Goal: Information Seeking & Learning: Learn about a topic

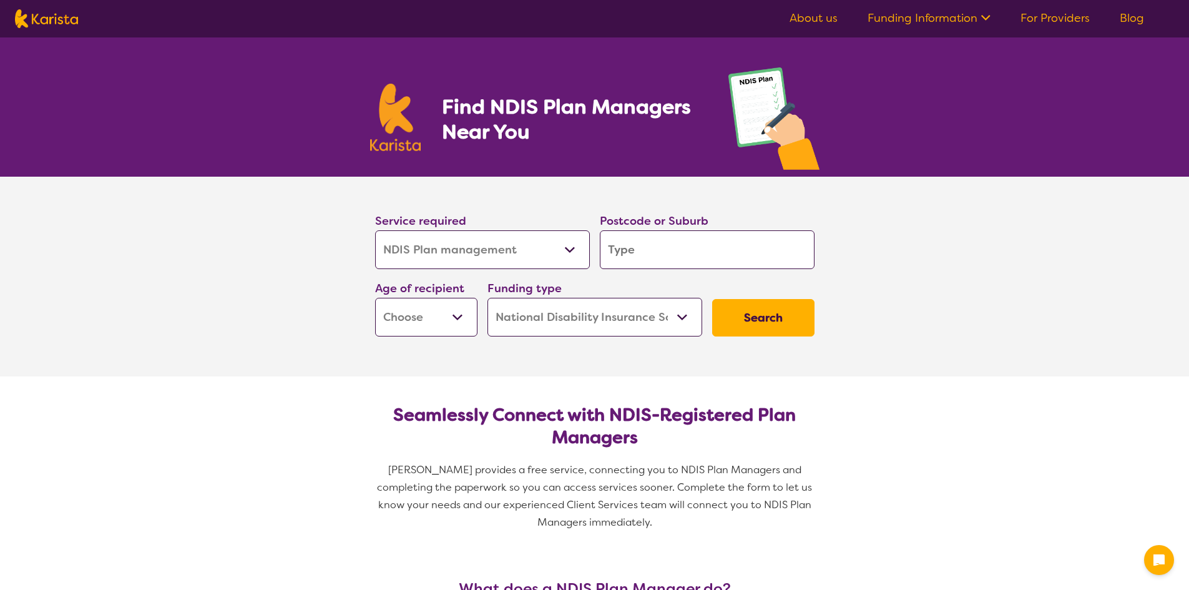
select select "NDIS Plan management"
select select "NDIS"
select select "NDIS Plan management"
select select "NDIS"
click at [399, 336] on select "Early Childhood - 0 to 9 Child - 10 to 11 Adolescent - 12 to 17 Adult - 18 to 6…" at bounding box center [426, 317] width 102 height 39
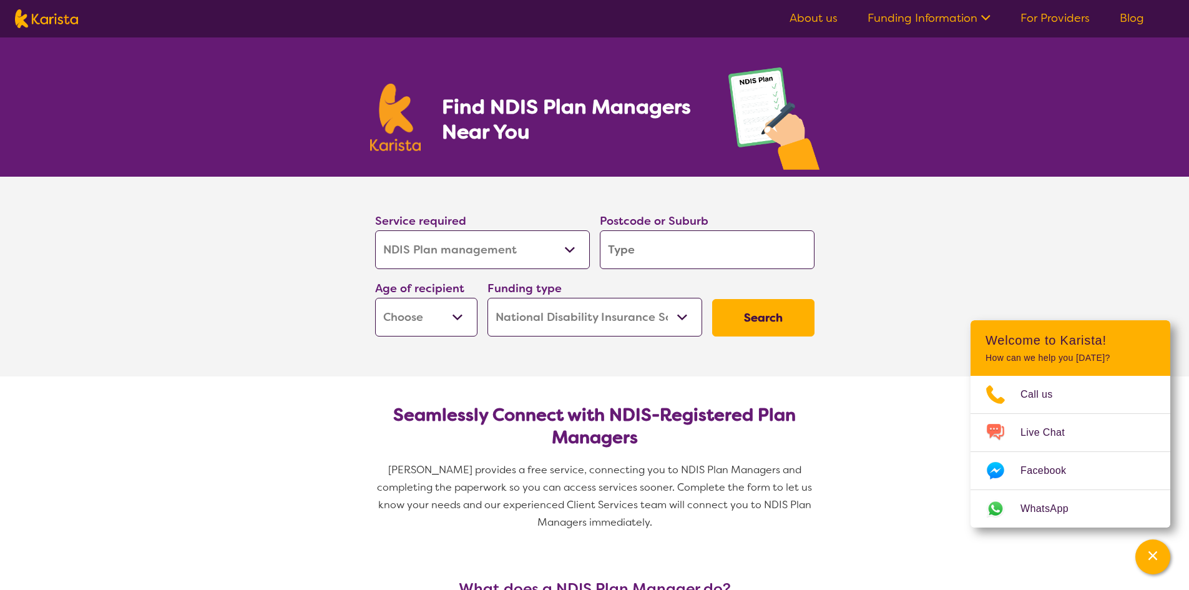
select select "AD"
click at [376, 301] on select "Early Childhood - 0 to 9 Child - 10 to 11 Adolescent - 12 to 17 Adult - 18 to 6…" at bounding box center [426, 317] width 102 height 39
select select "AD"
click at [726, 259] on input "search" at bounding box center [707, 249] width 215 height 39
type input "2"
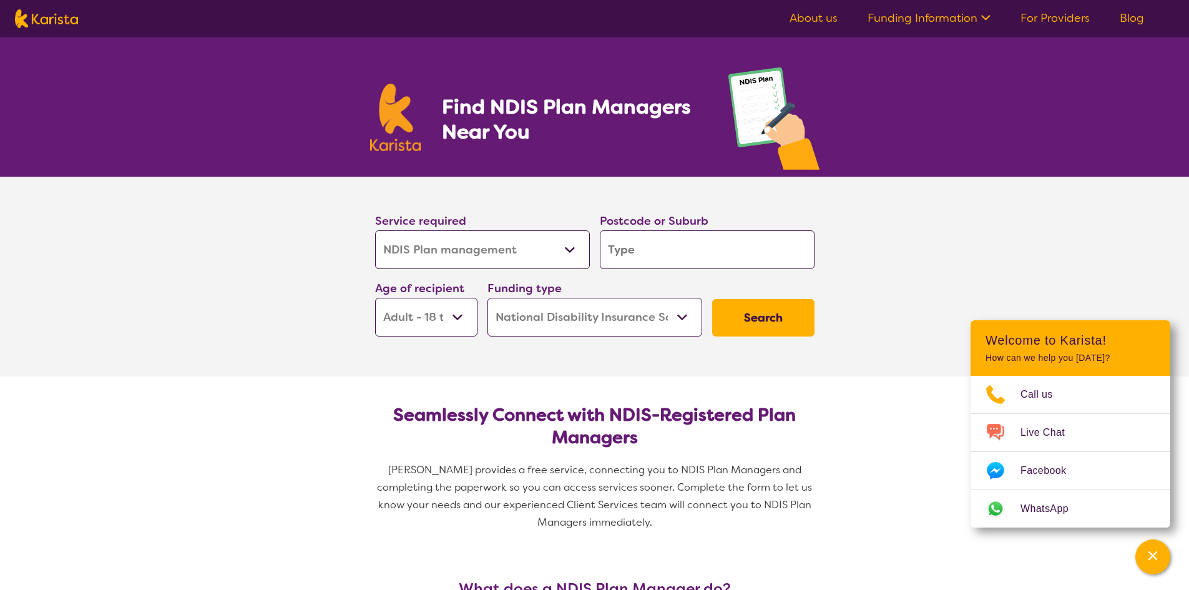
type input "2"
type input "26"
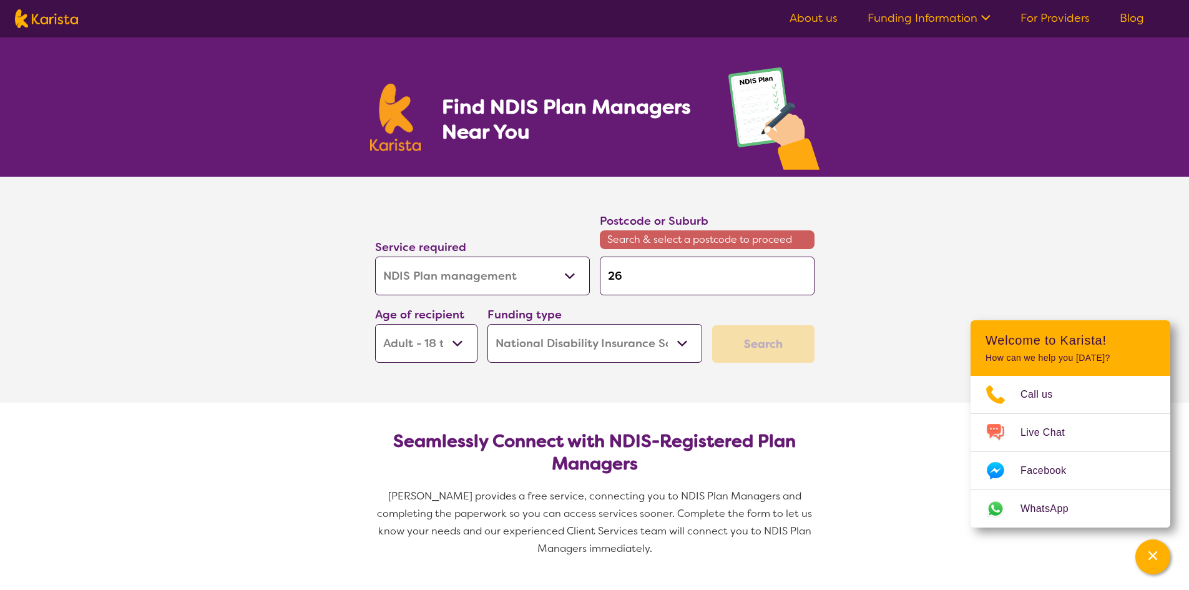
type input "260"
type input "2600"
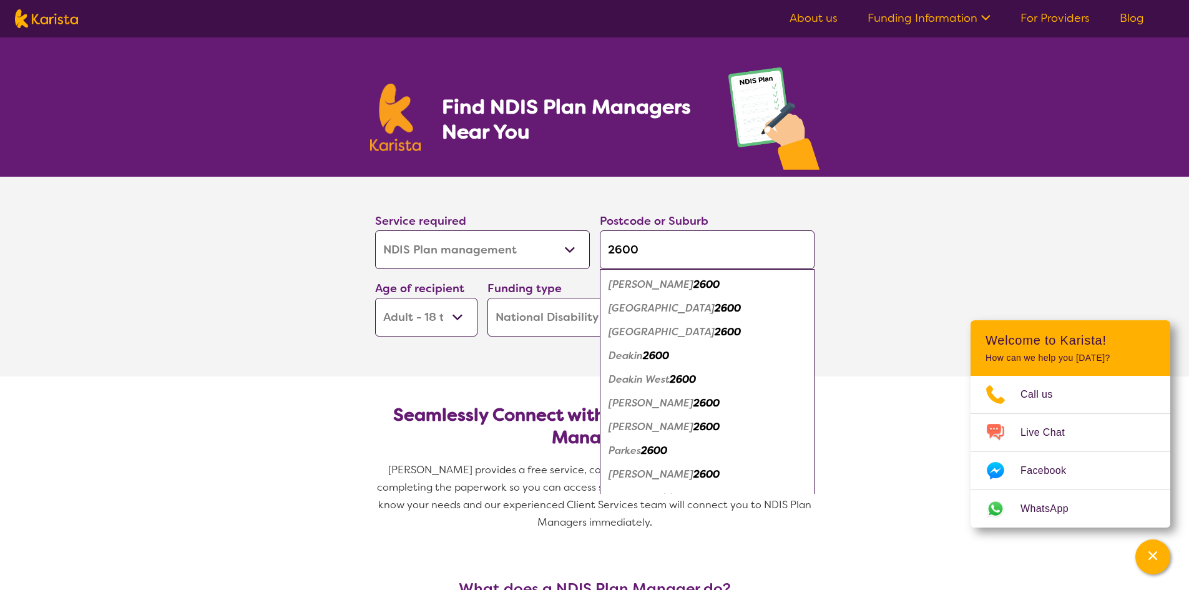
type input "2600"
click at [715, 305] on em "2600" at bounding box center [728, 307] width 26 height 13
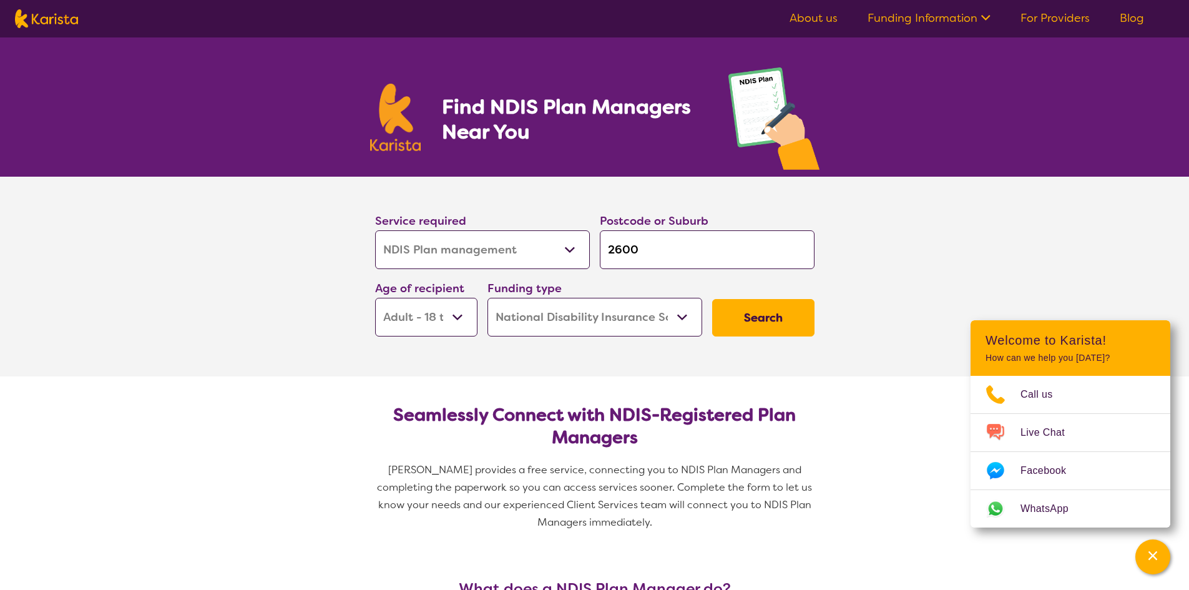
click at [759, 327] on button "Search" at bounding box center [763, 317] width 102 height 37
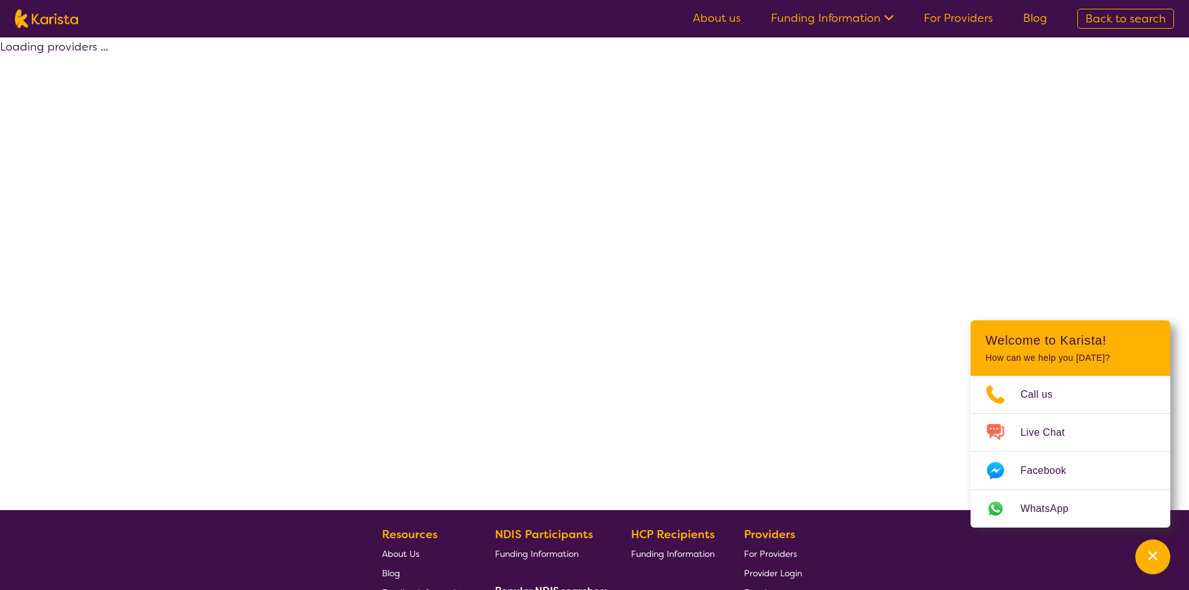
select select "by_score"
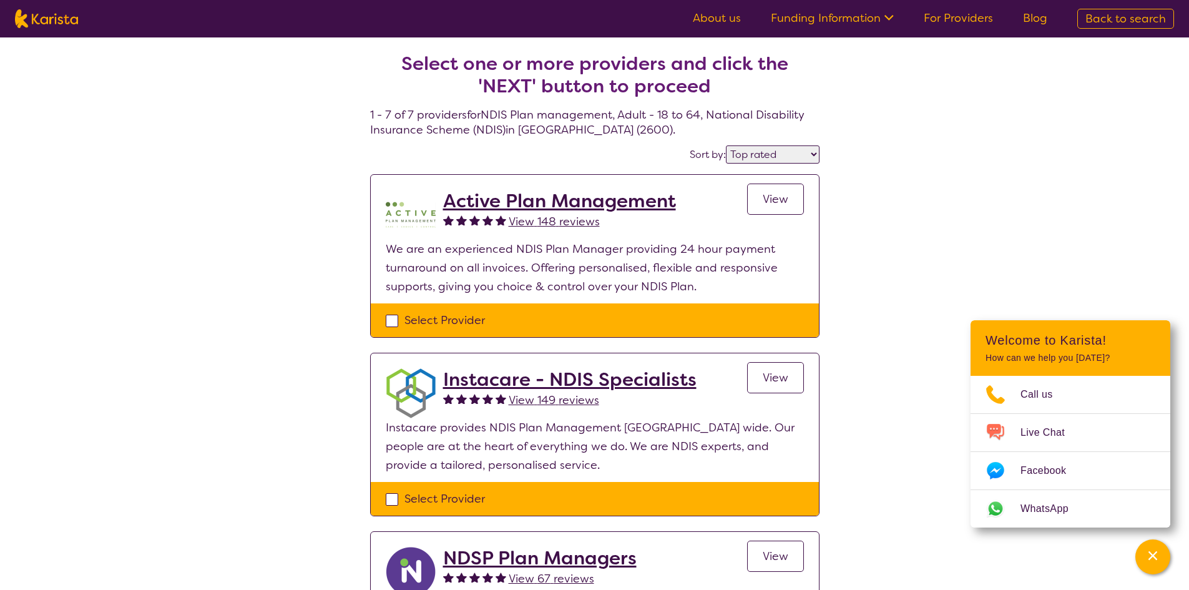
click at [516, 212] on h2 "Active Plan Management" at bounding box center [559, 201] width 233 height 22
